Goal: Task Accomplishment & Management: Use online tool/utility

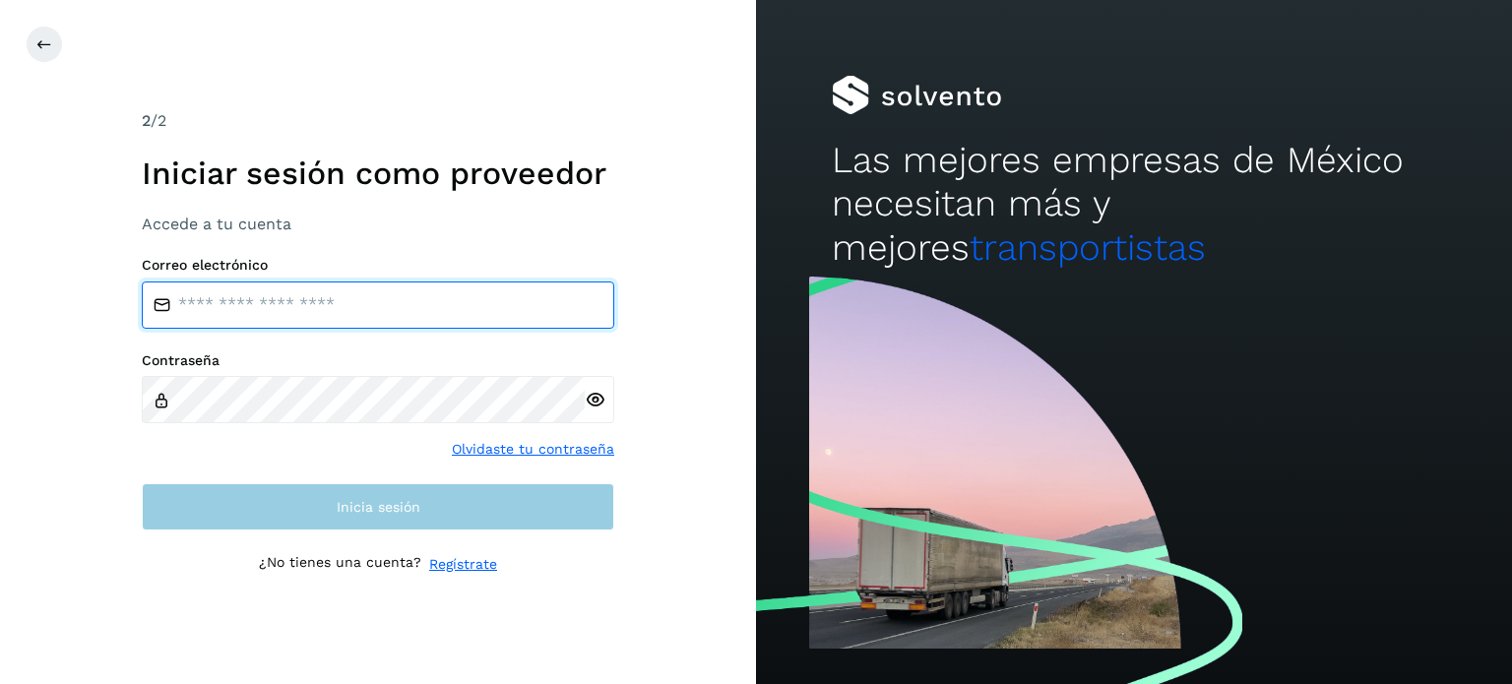
type input "**********"
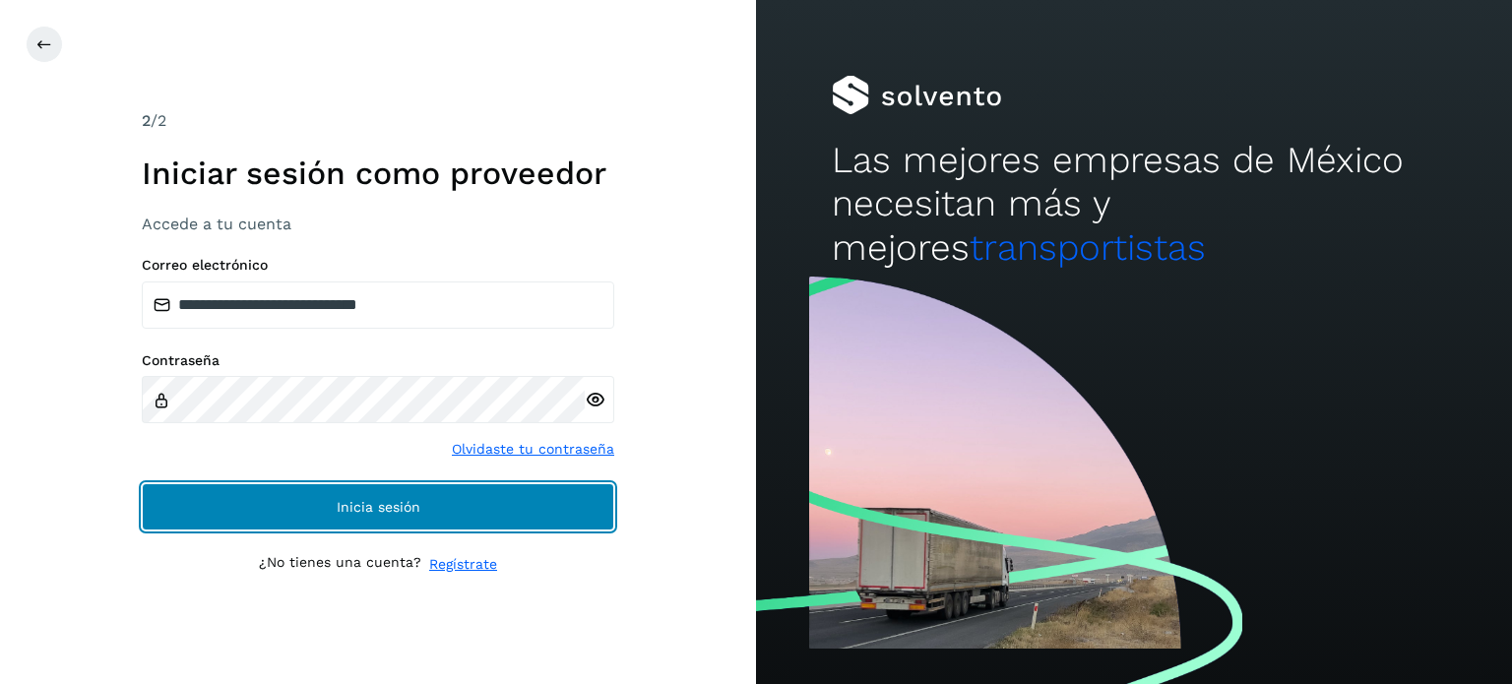
click at [488, 498] on button "Inicia sesión" at bounding box center [378, 506] width 473 height 47
click at [496, 498] on button "Inicia sesión" at bounding box center [378, 506] width 473 height 47
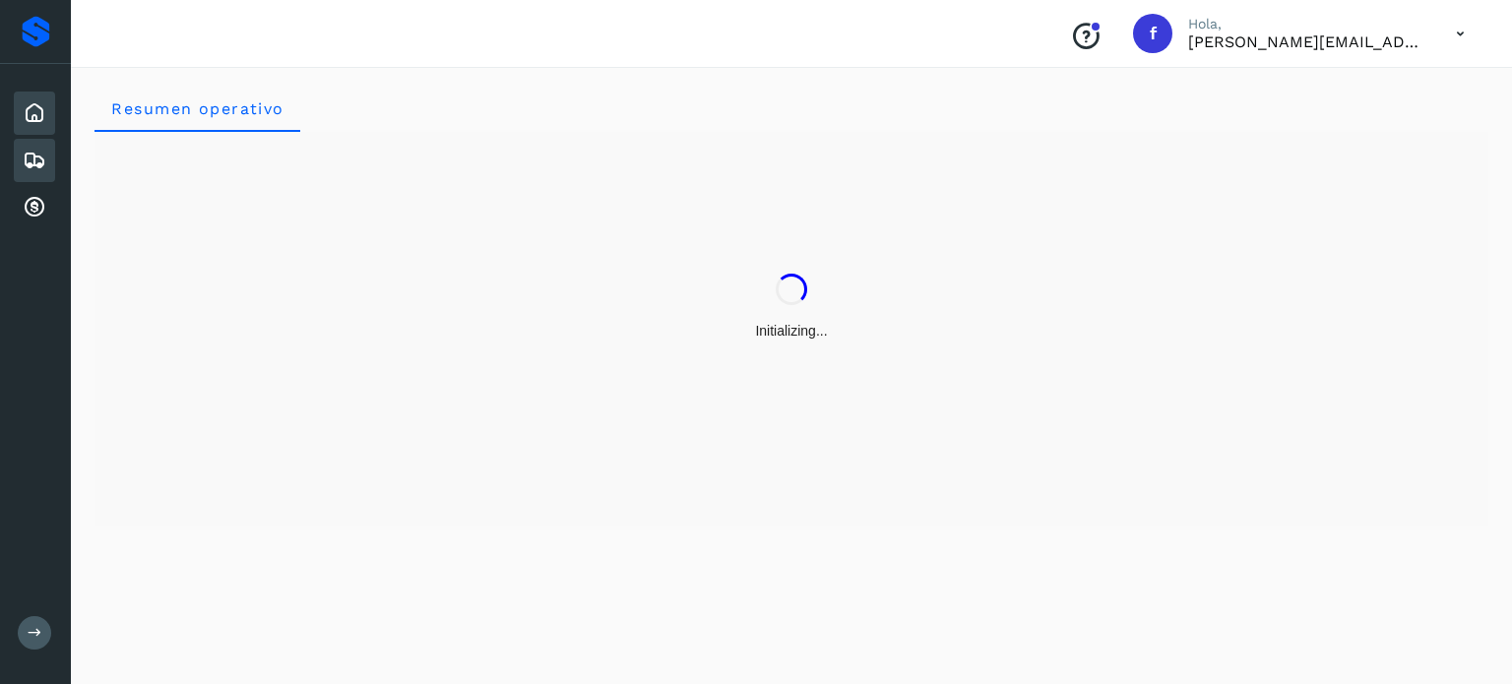
click at [25, 155] on icon at bounding box center [35, 161] width 24 height 24
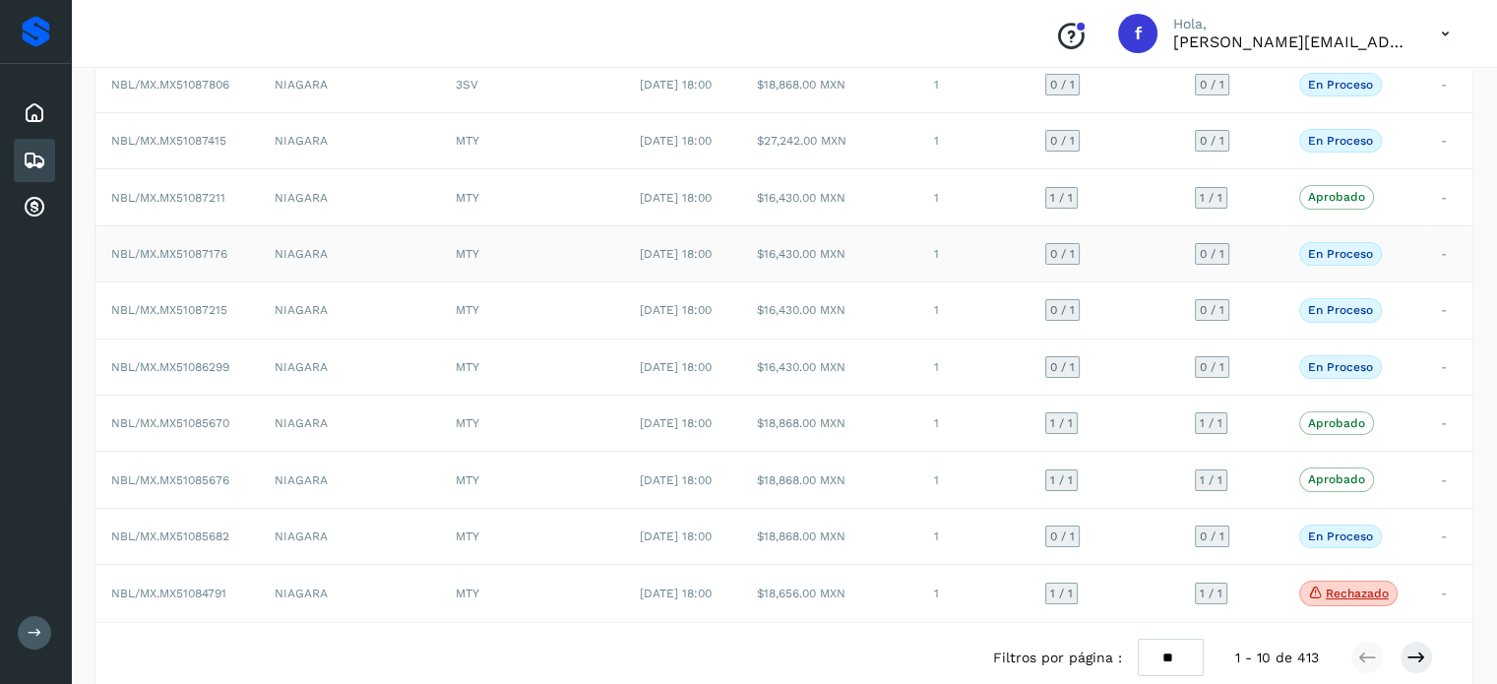
scroll to position [98, 0]
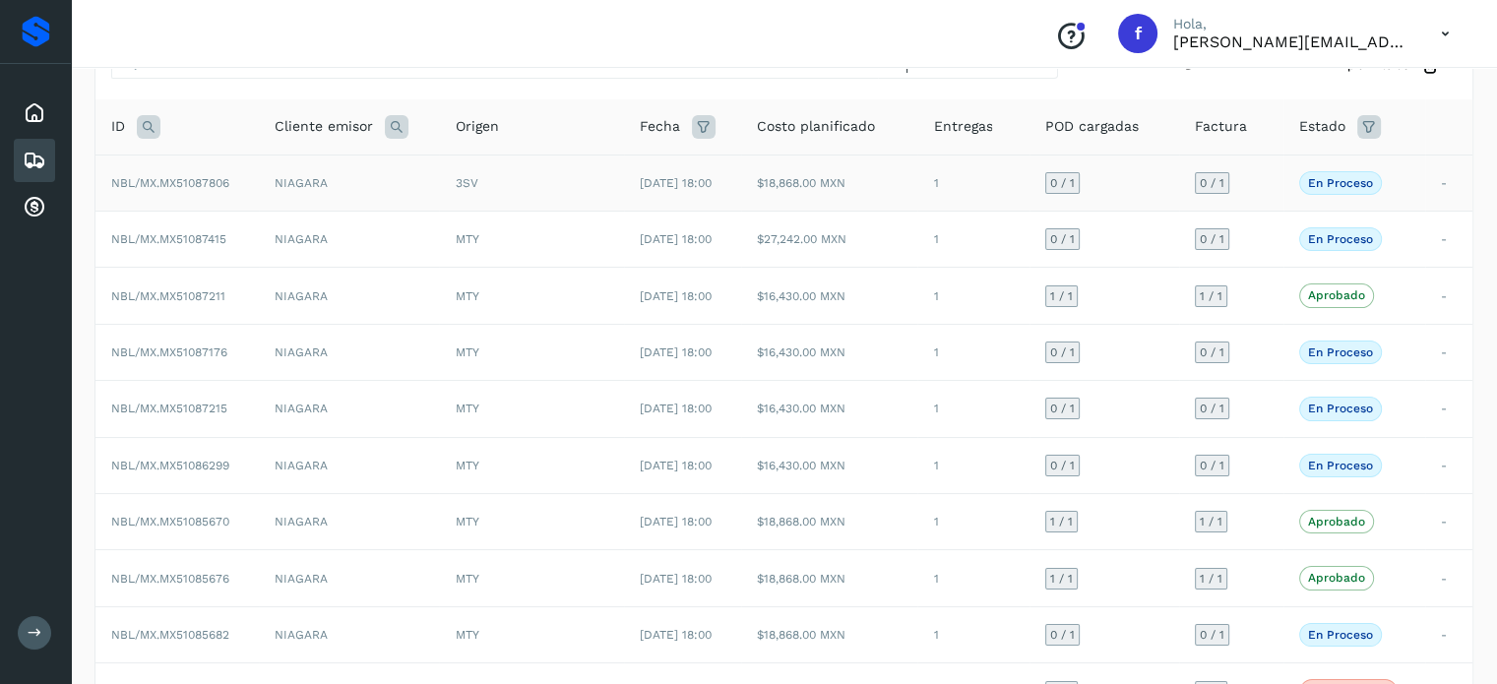
click at [197, 185] on span "NBL/MX.MX51087806" at bounding box center [170, 183] width 118 height 14
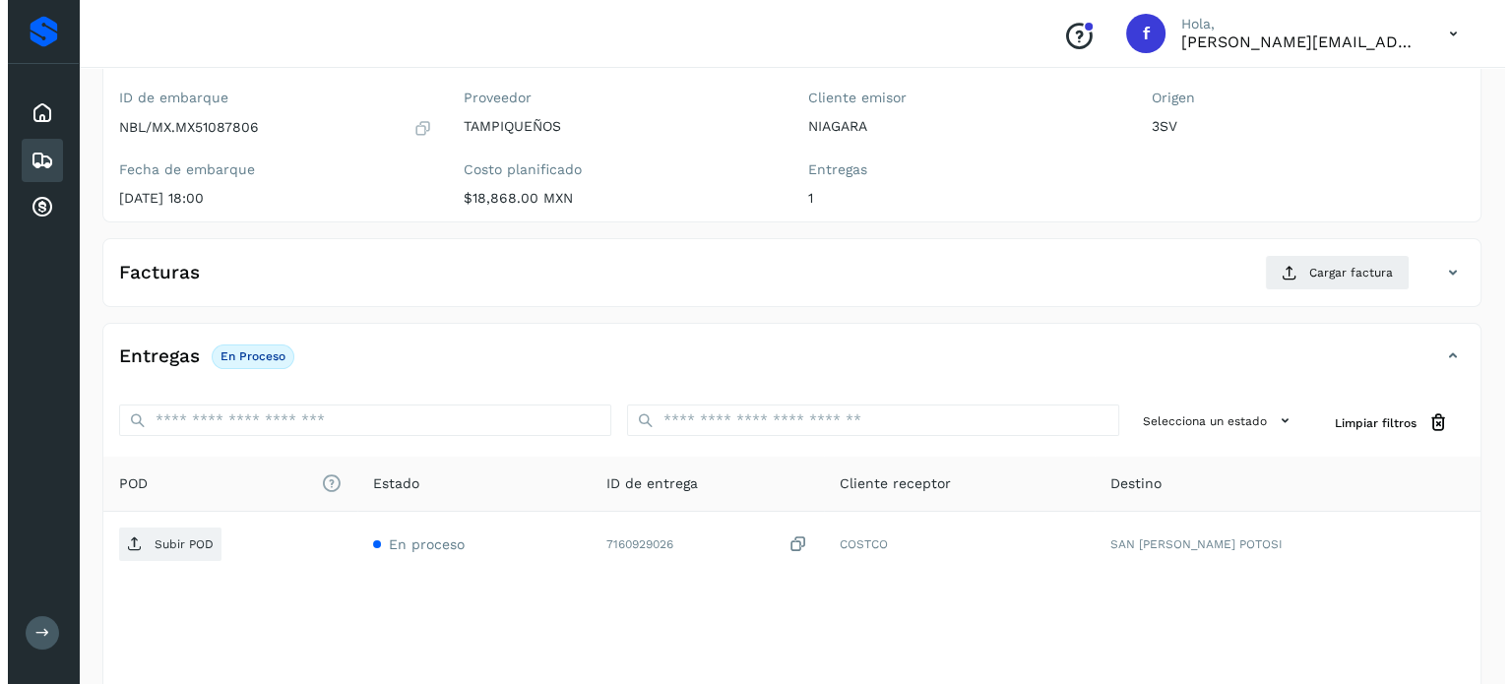
scroll to position [250, 0]
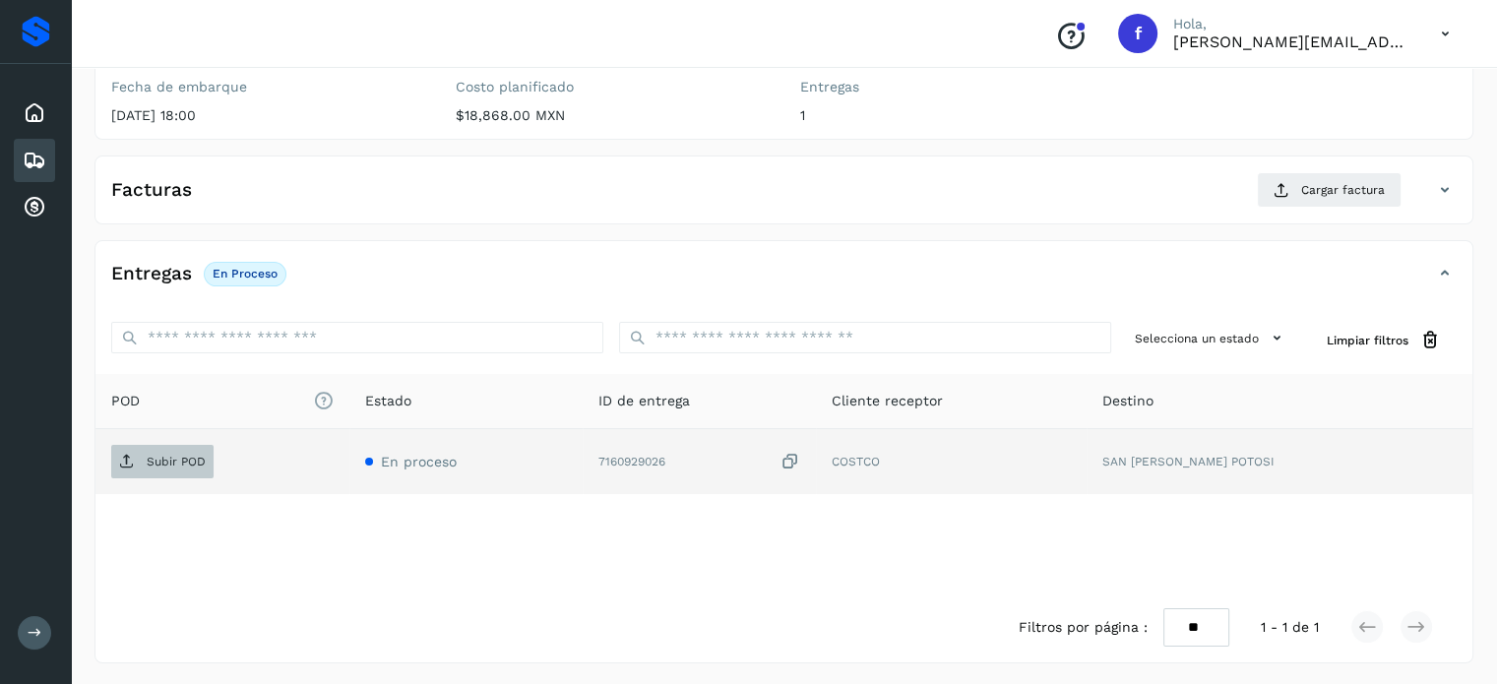
click at [185, 464] on p "Subir POD" at bounding box center [176, 462] width 59 height 14
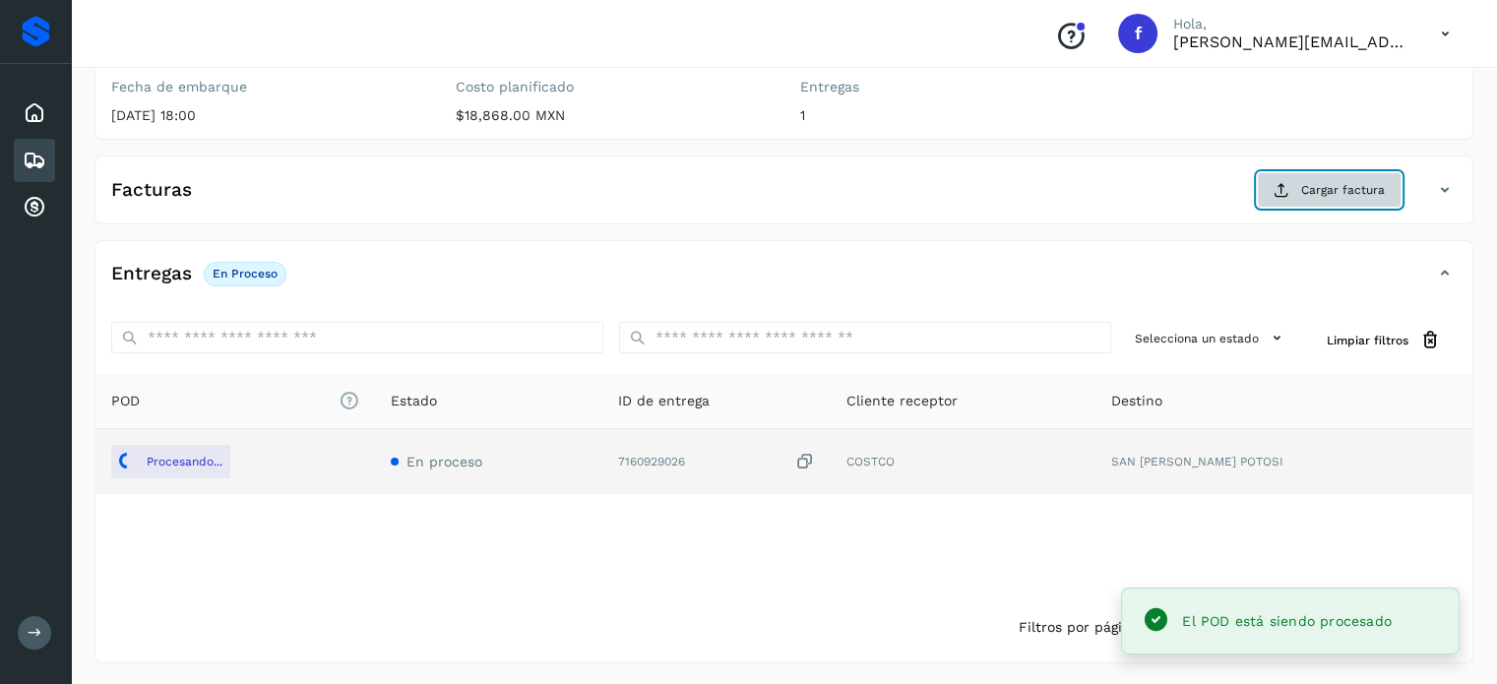
click at [1302, 198] on button "Cargar factura" at bounding box center [1329, 189] width 145 height 35
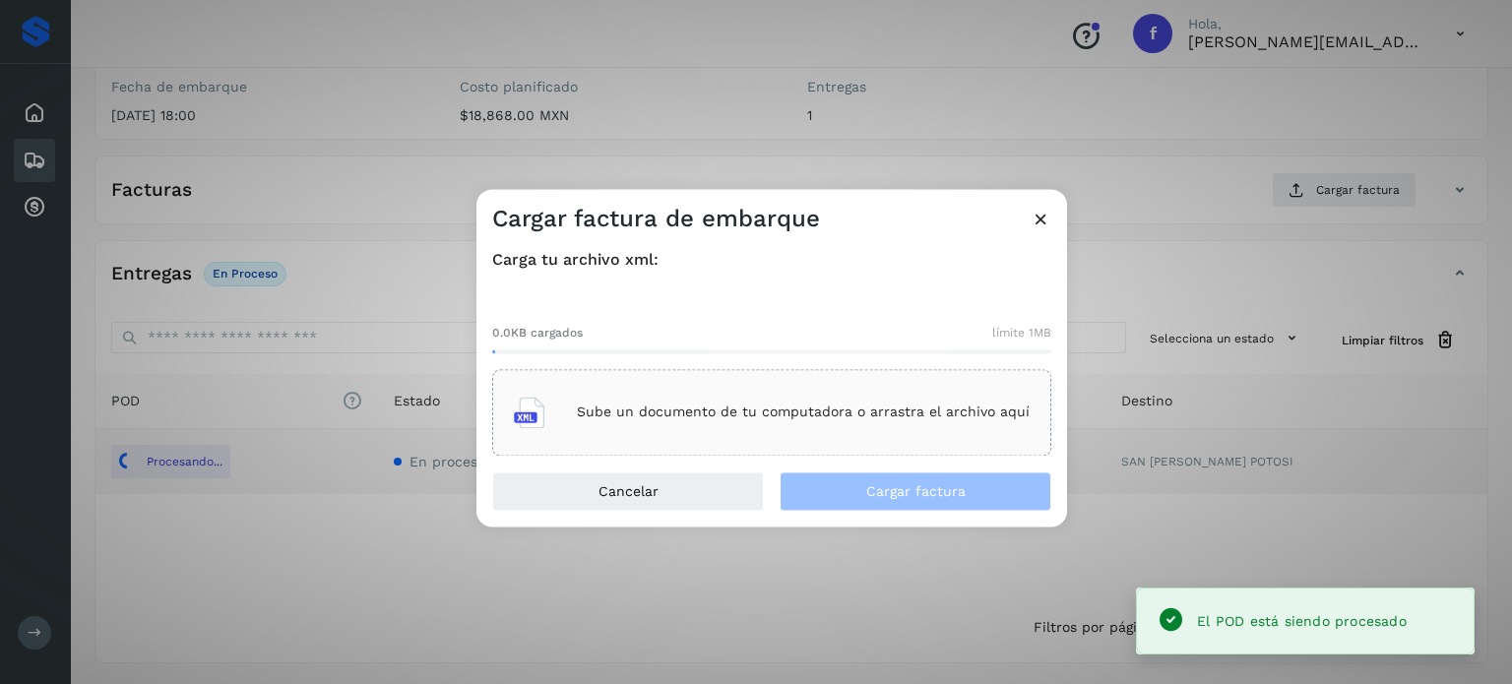
click at [928, 438] on div "Cargar factura de embarque Carga tu archivo xml: 0.0KB cargados límite 1MB Sube…" at bounding box center [771, 358] width 591 height 338
click at [925, 424] on div "Sube un documento de tu computadora o arrastra el archivo aquí" at bounding box center [772, 412] width 516 height 53
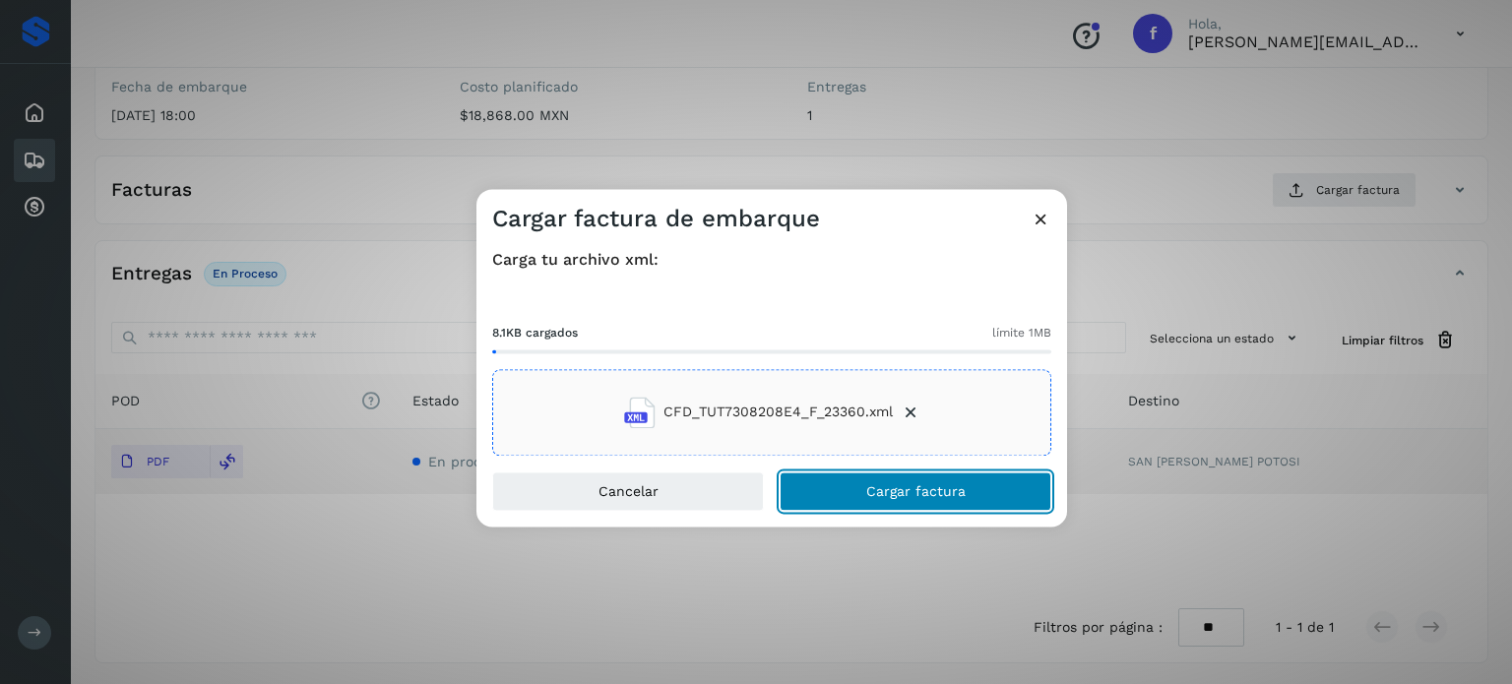
click at [869, 488] on span "Cargar factura" at bounding box center [915, 491] width 99 height 14
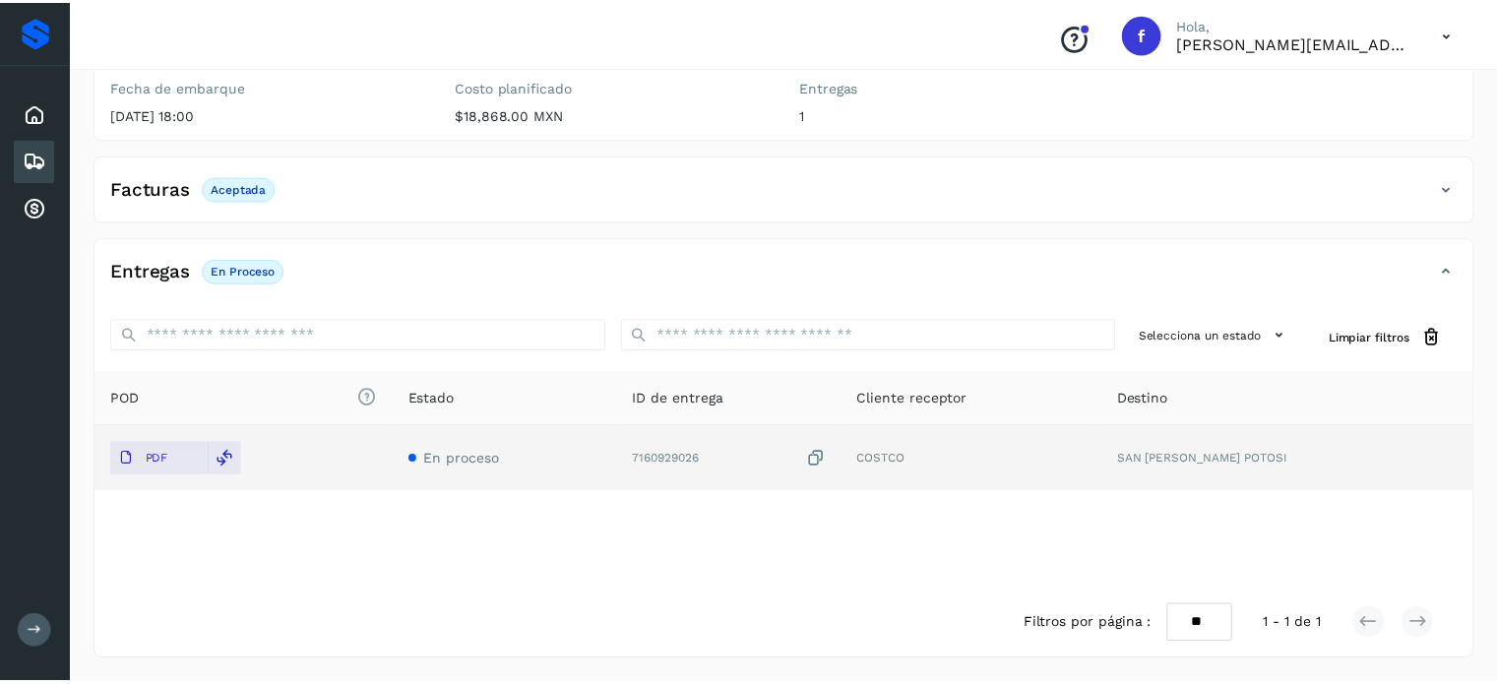
scroll to position [248, 0]
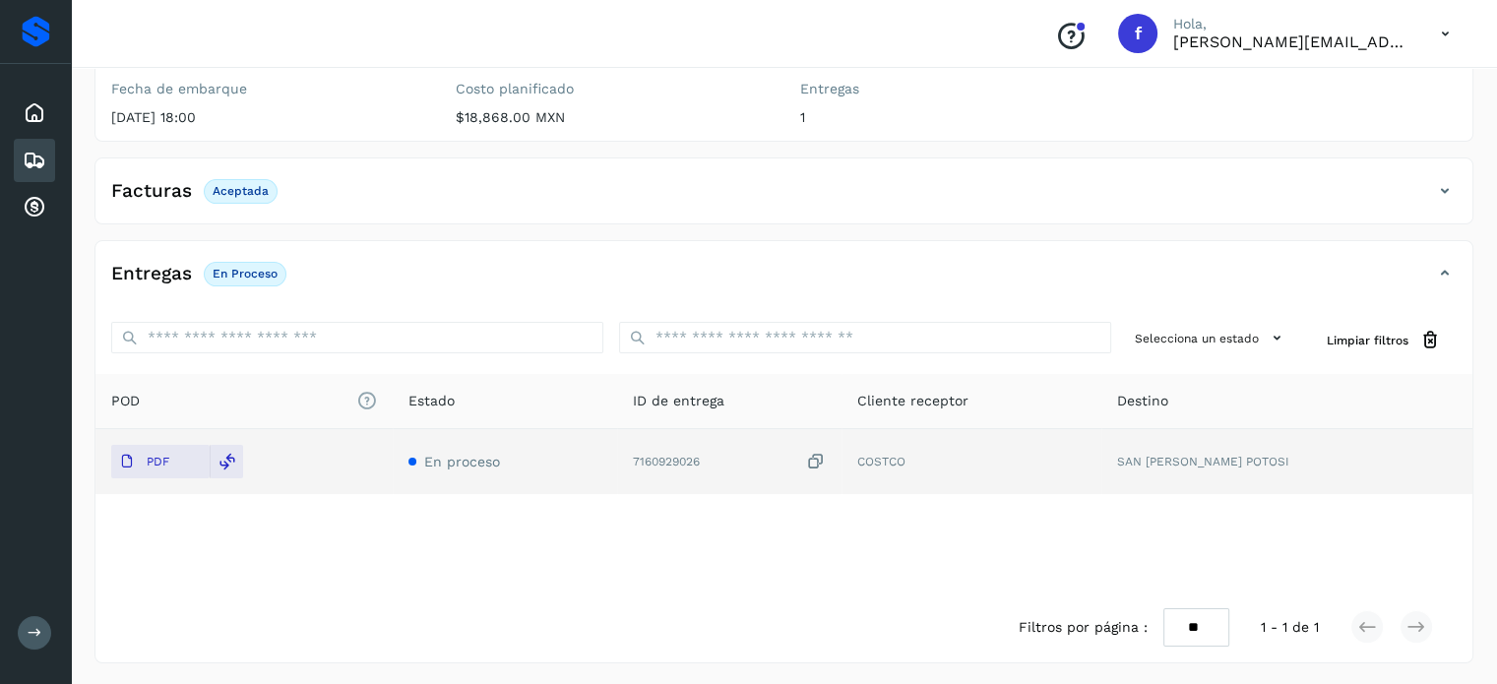
click at [49, 157] on div "Embarques" at bounding box center [34, 160] width 41 height 43
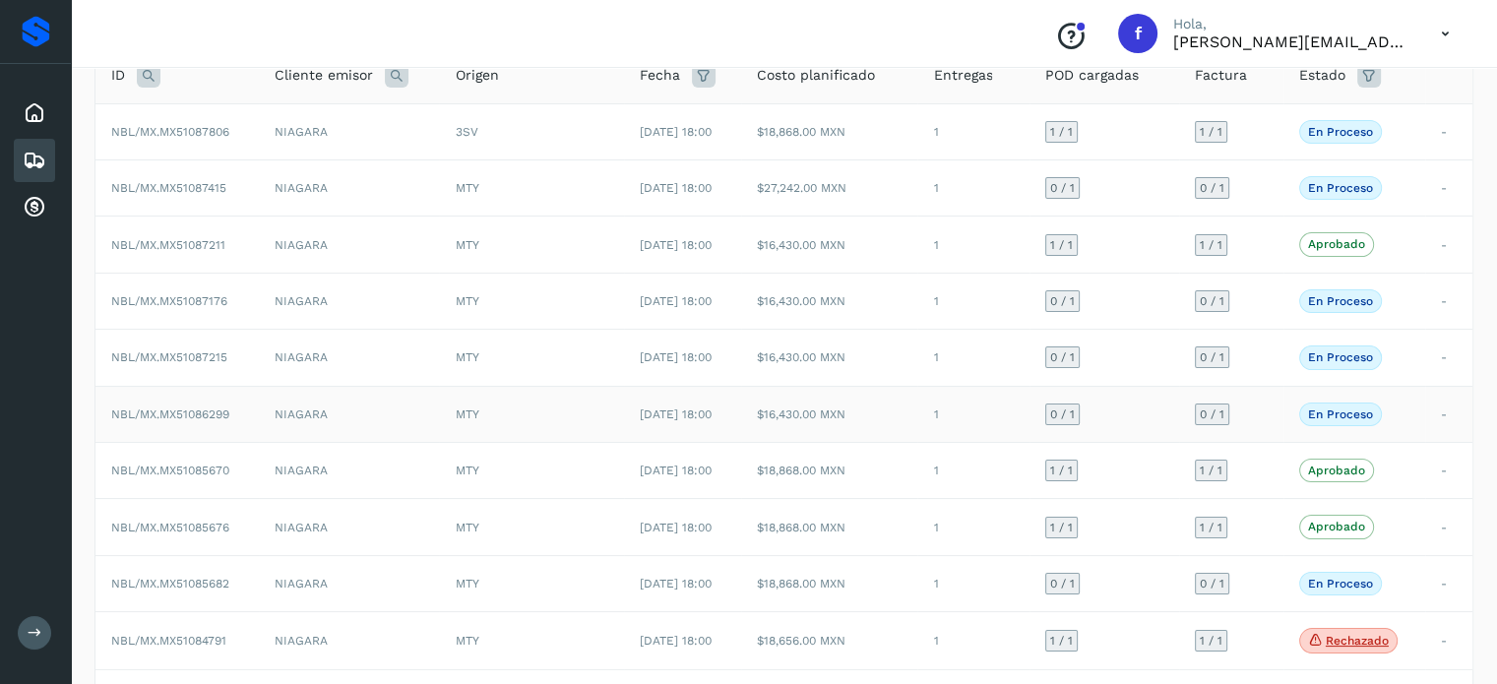
scroll to position [51, 0]
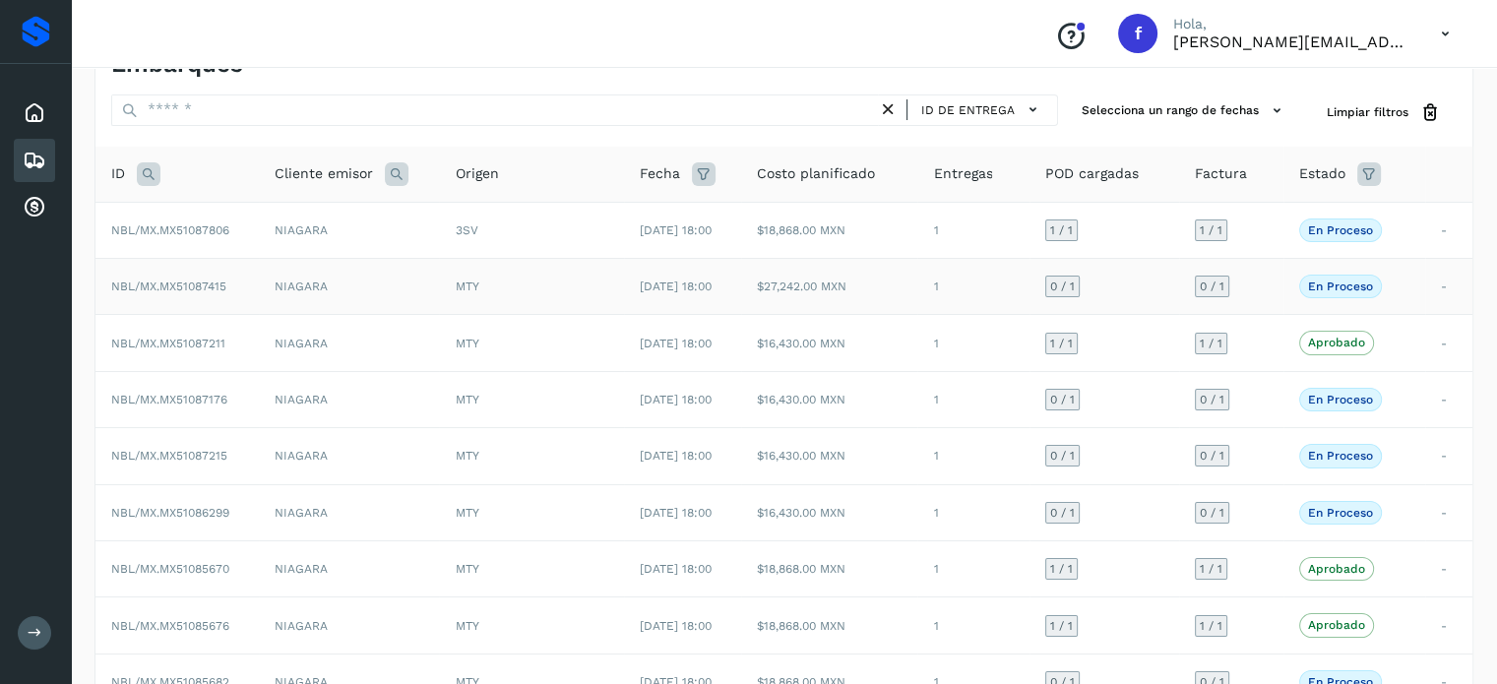
click at [205, 287] on span "NBL/MX.MX51087415" at bounding box center [168, 287] width 115 height 14
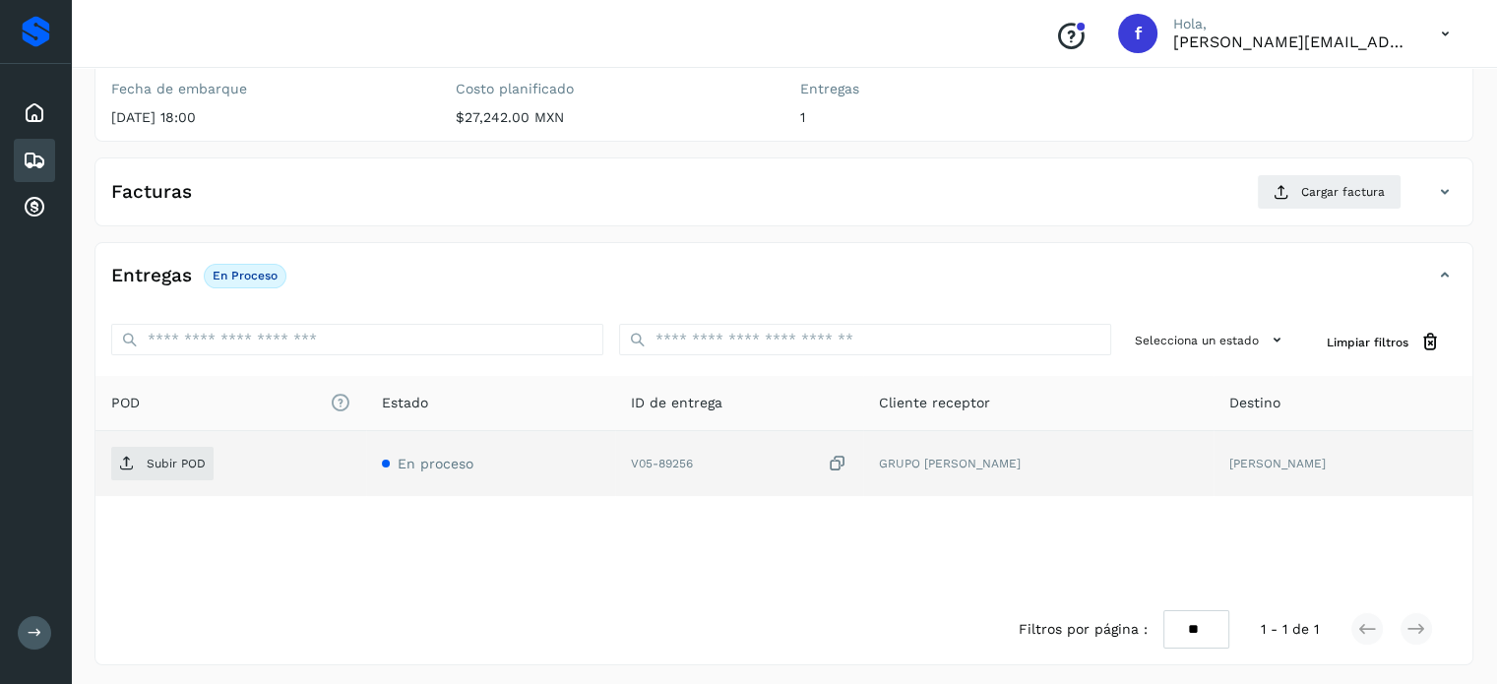
scroll to position [248, 0]
click at [200, 448] on span "Subir POD" at bounding box center [162, 464] width 102 height 32
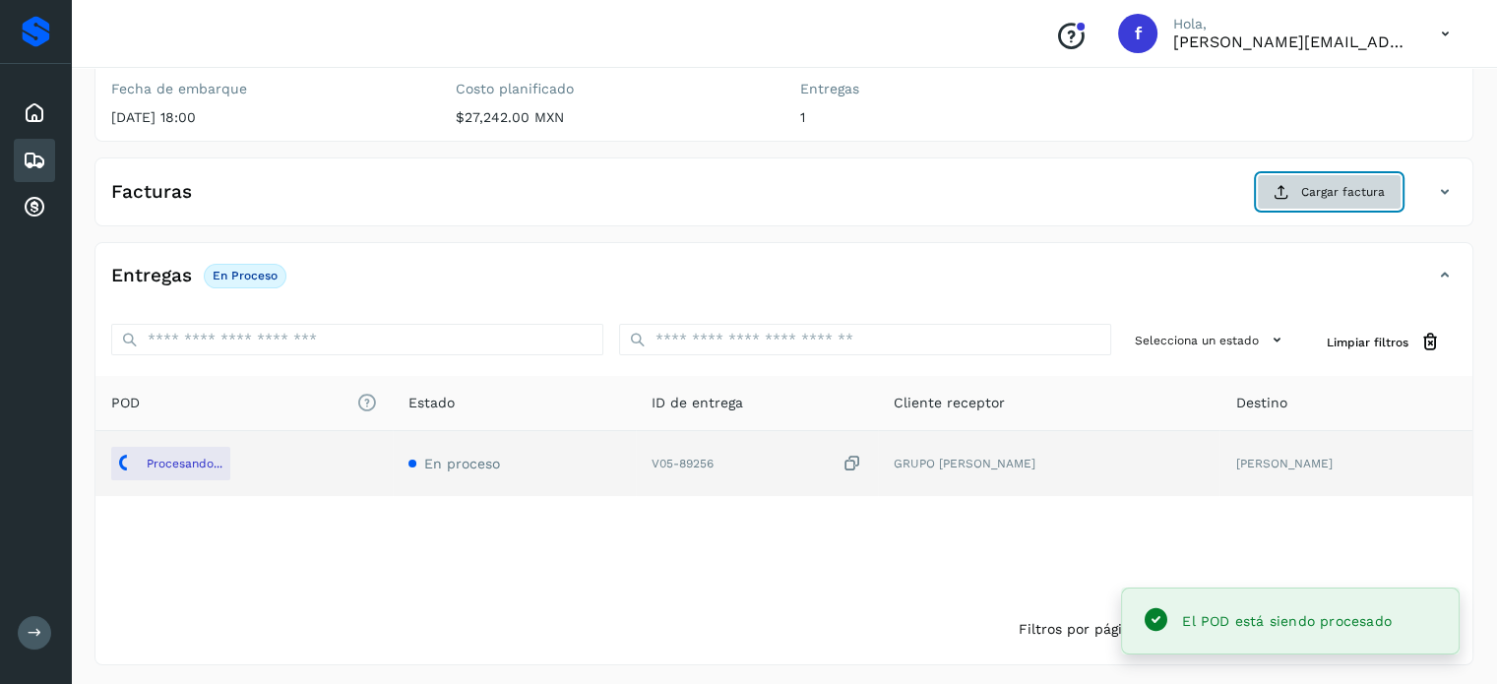
click at [1302, 183] on button "Cargar factura" at bounding box center [1329, 191] width 145 height 35
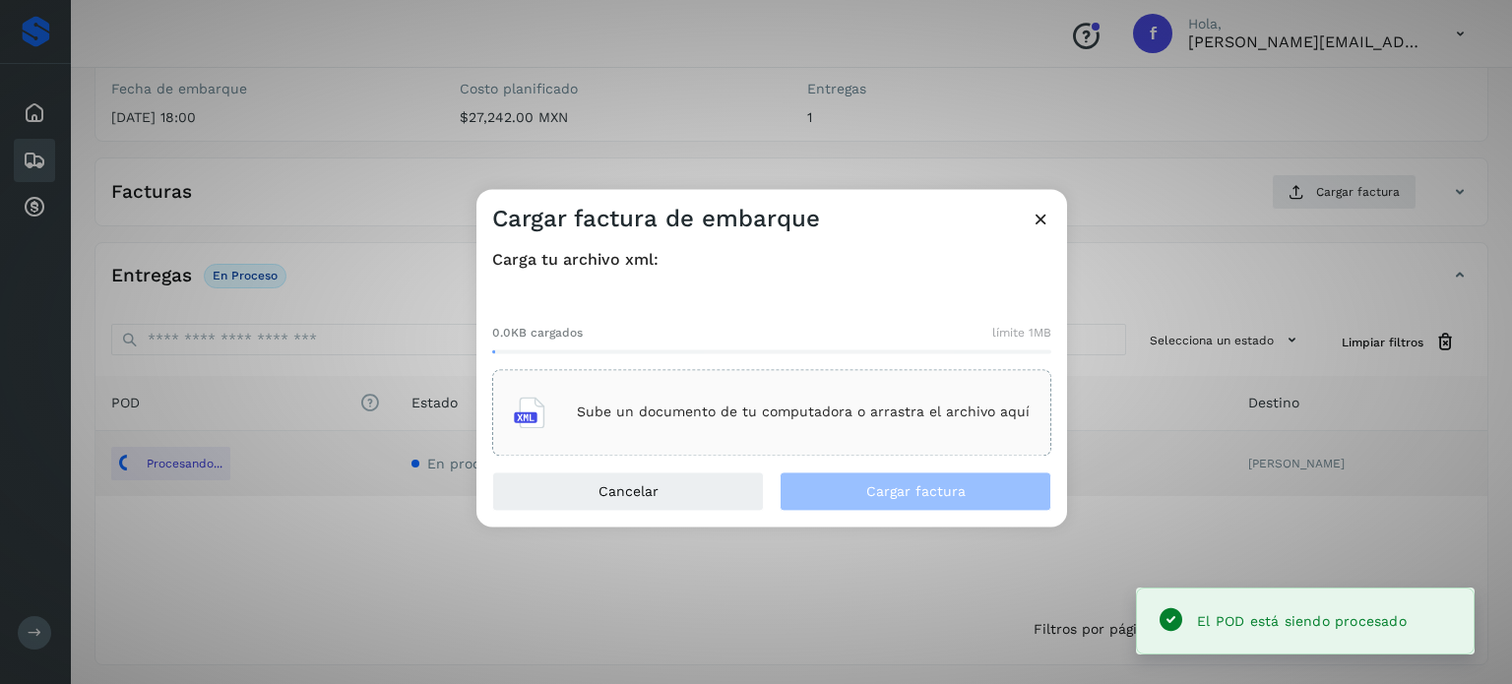
click at [680, 393] on div "Sube un documento de tu computadora o arrastra el archivo aquí" at bounding box center [772, 412] width 516 height 53
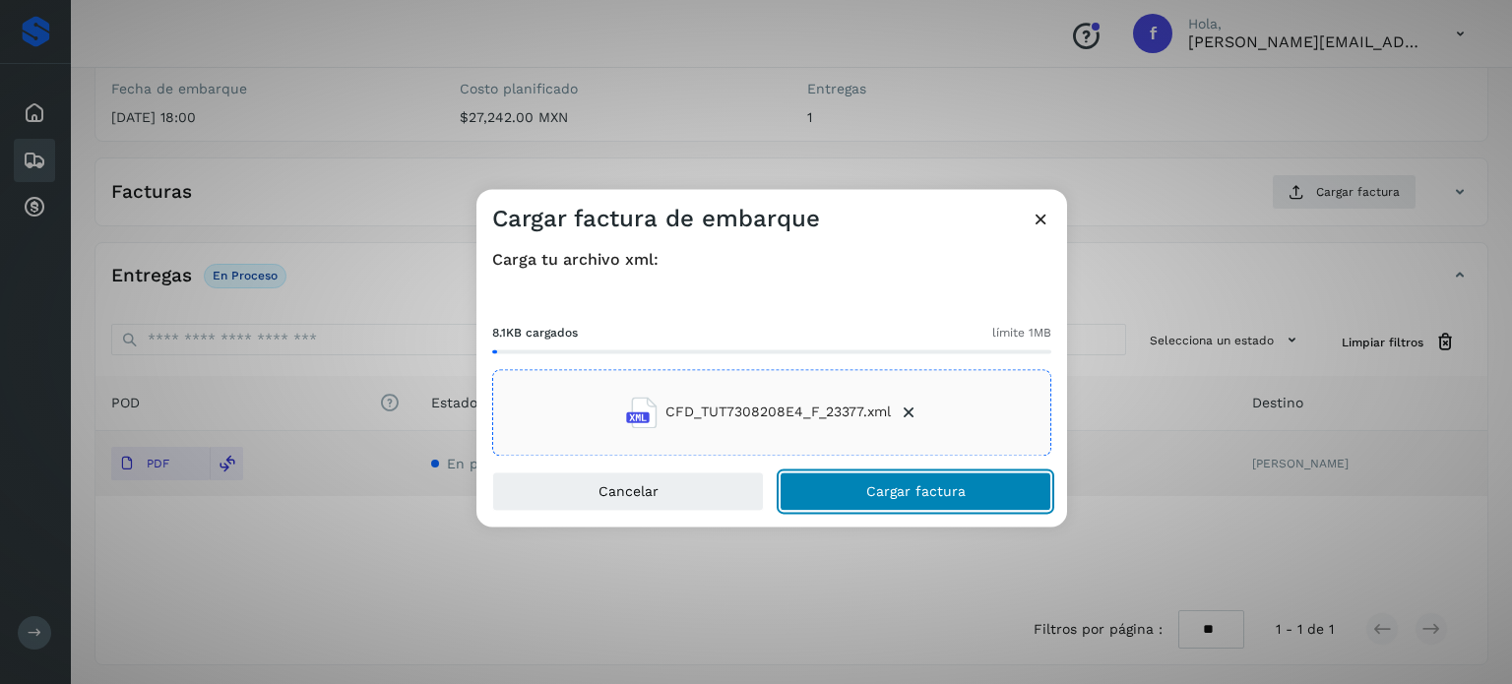
click at [875, 484] on span "Cargar factura" at bounding box center [915, 491] width 99 height 14
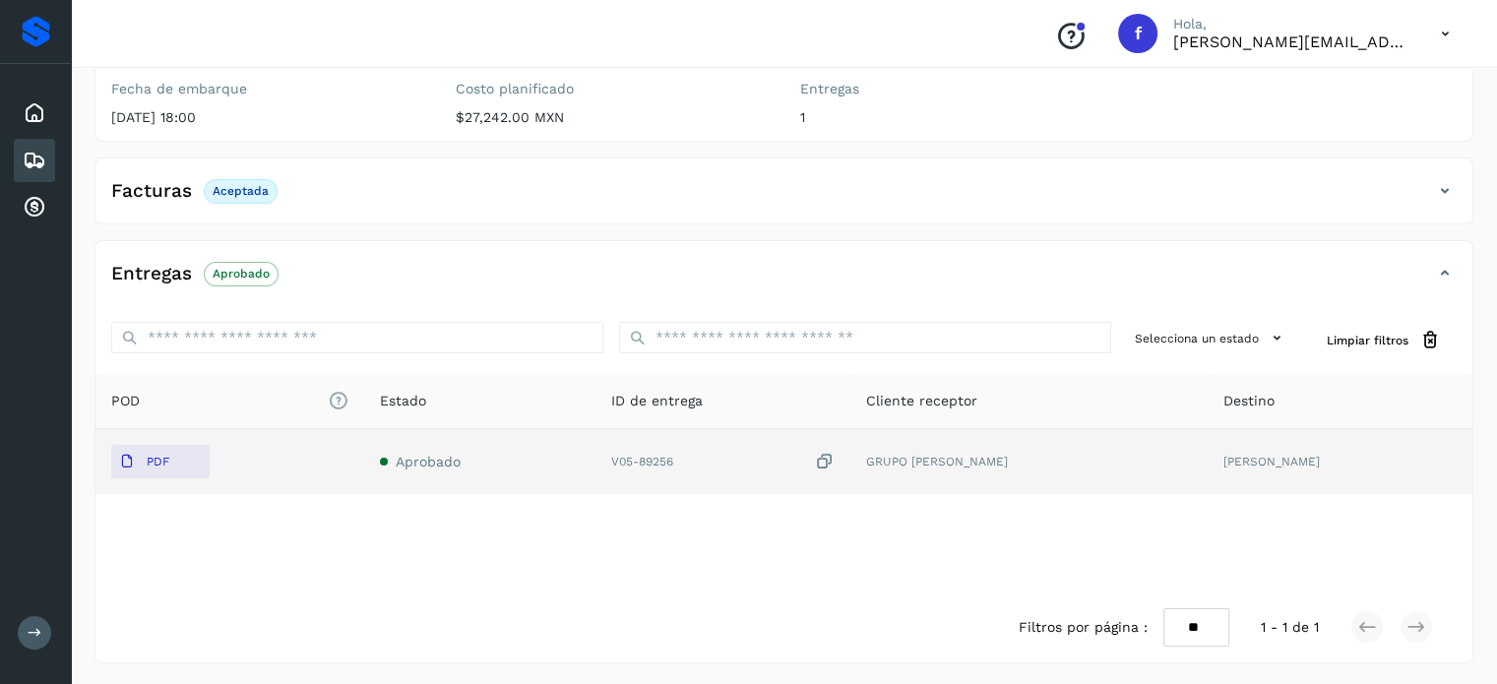
click at [23, 155] on icon at bounding box center [35, 161] width 24 height 24
